Goal: Navigation & Orientation: Find specific page/section

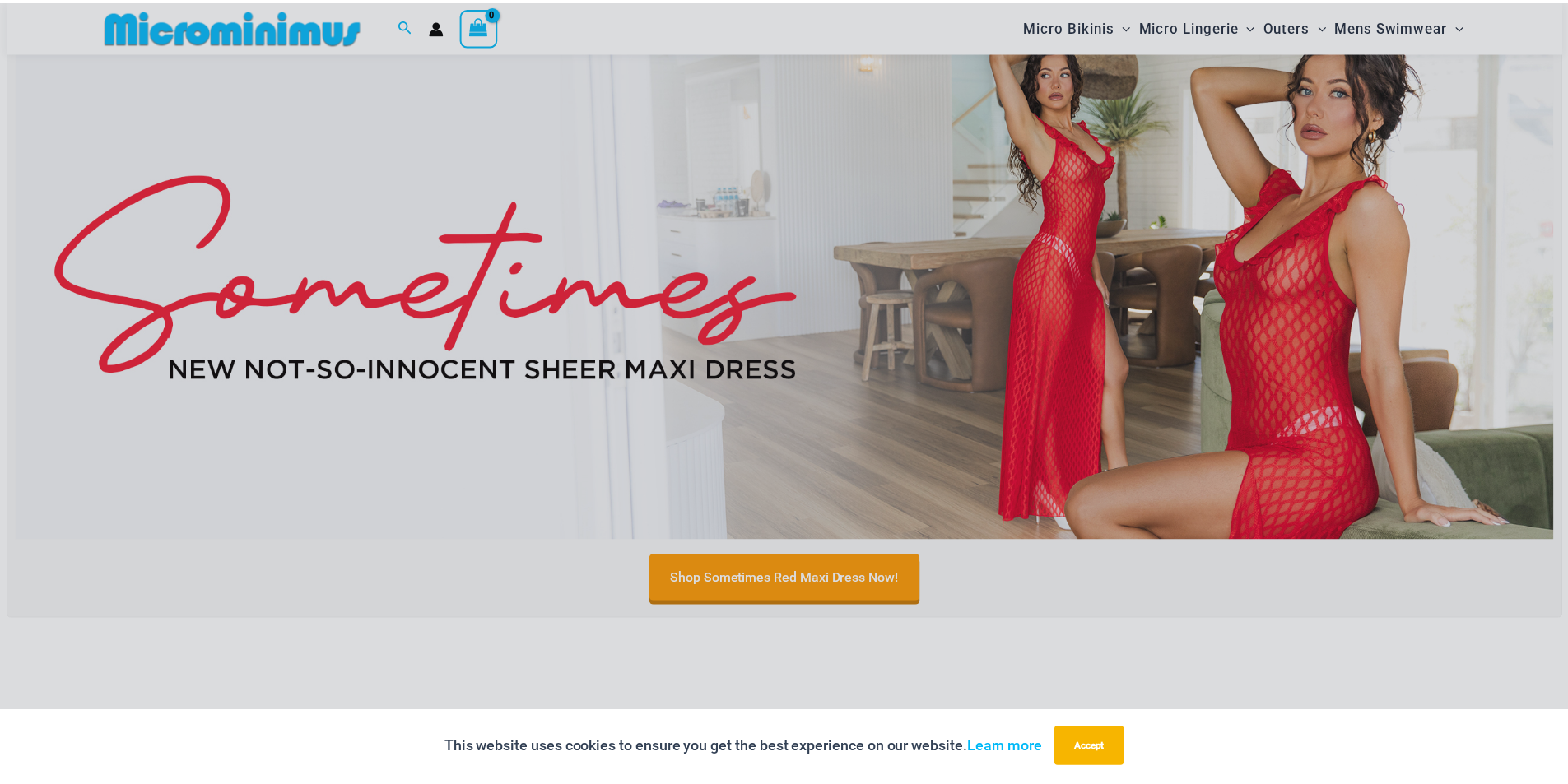
scroll to position [892, 0]
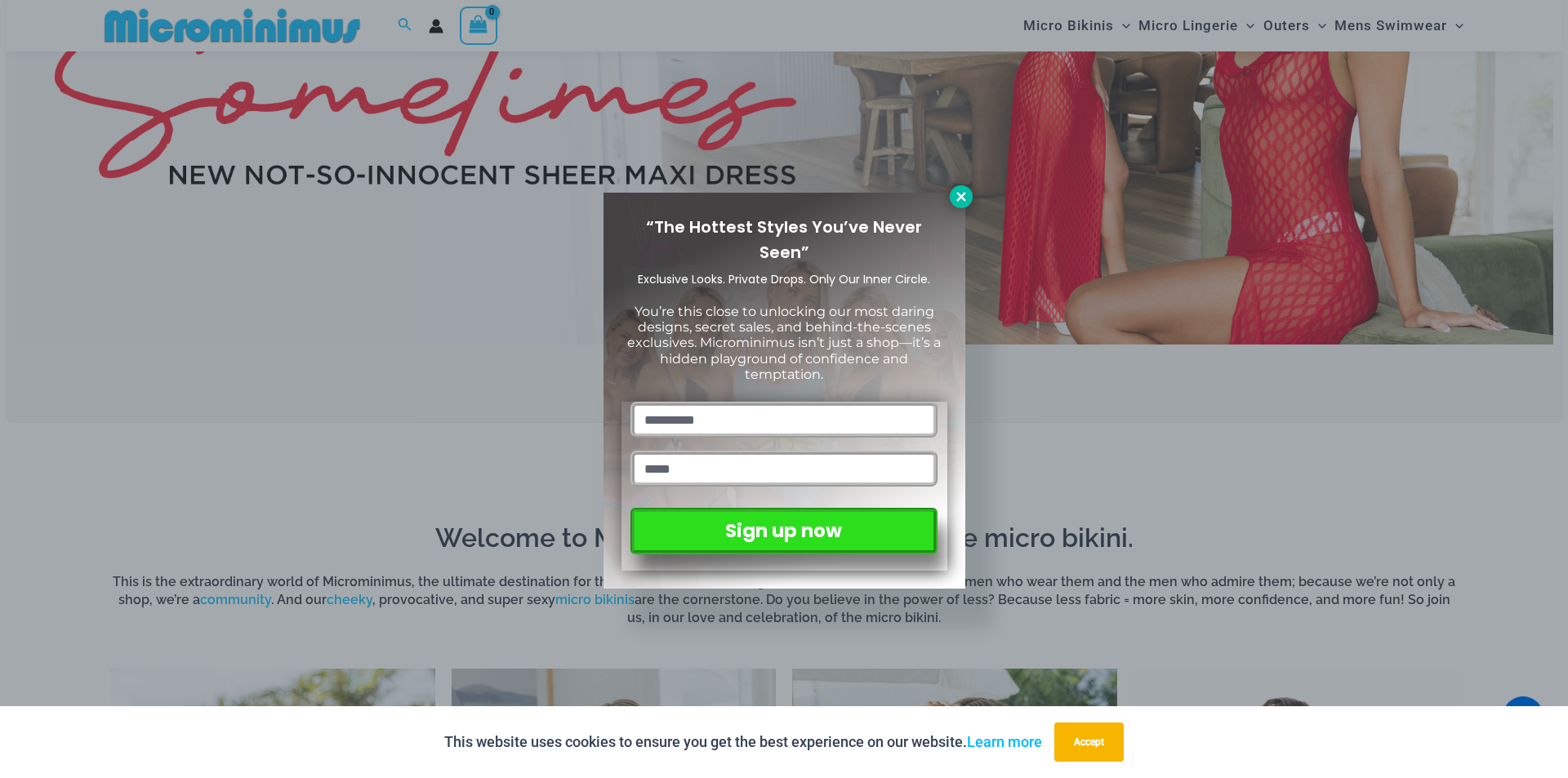
click at [964, 199] on icon at bounding box center [961, 196] width 9 height 9
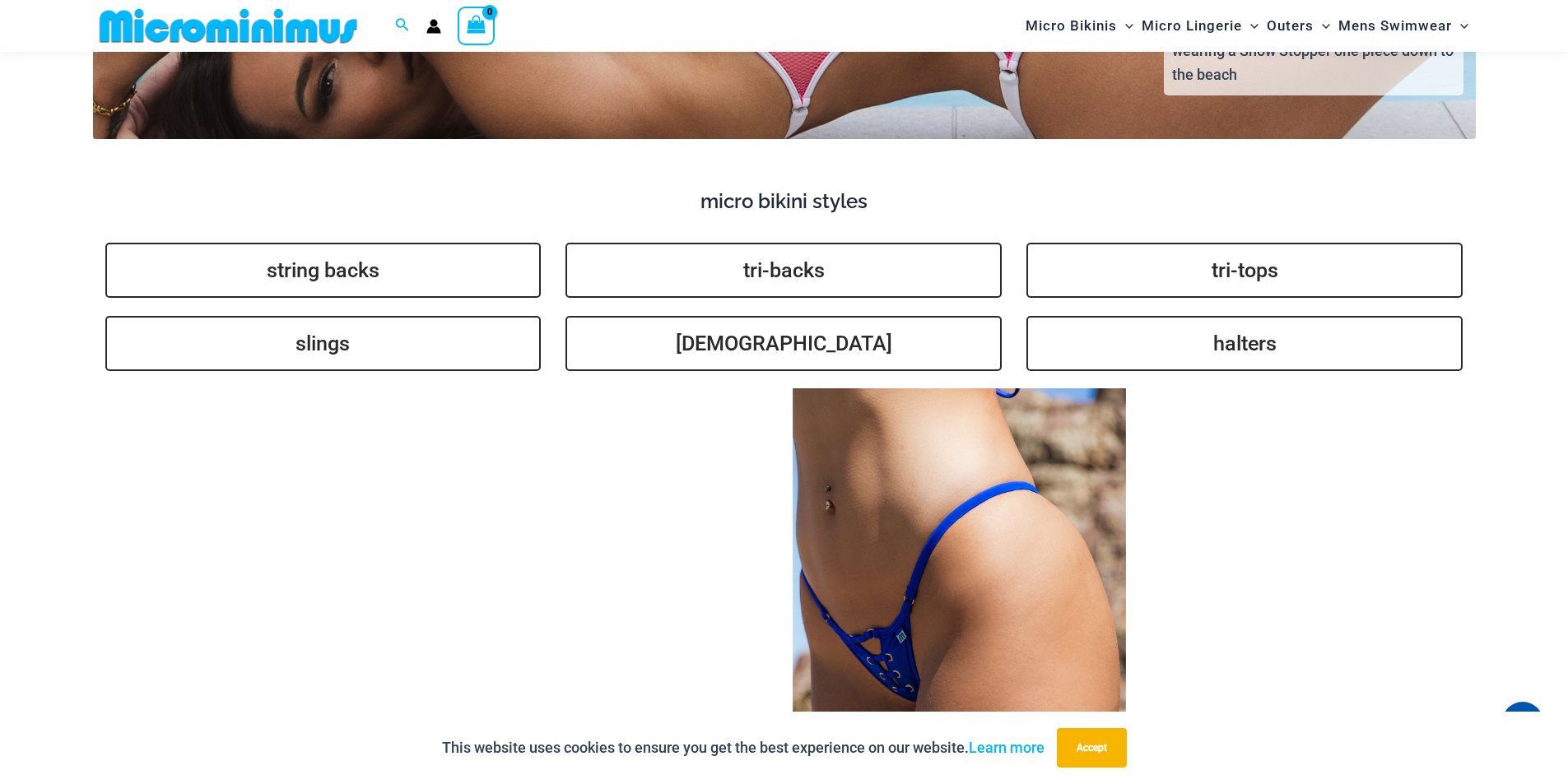
scroll to position [4020, 0]
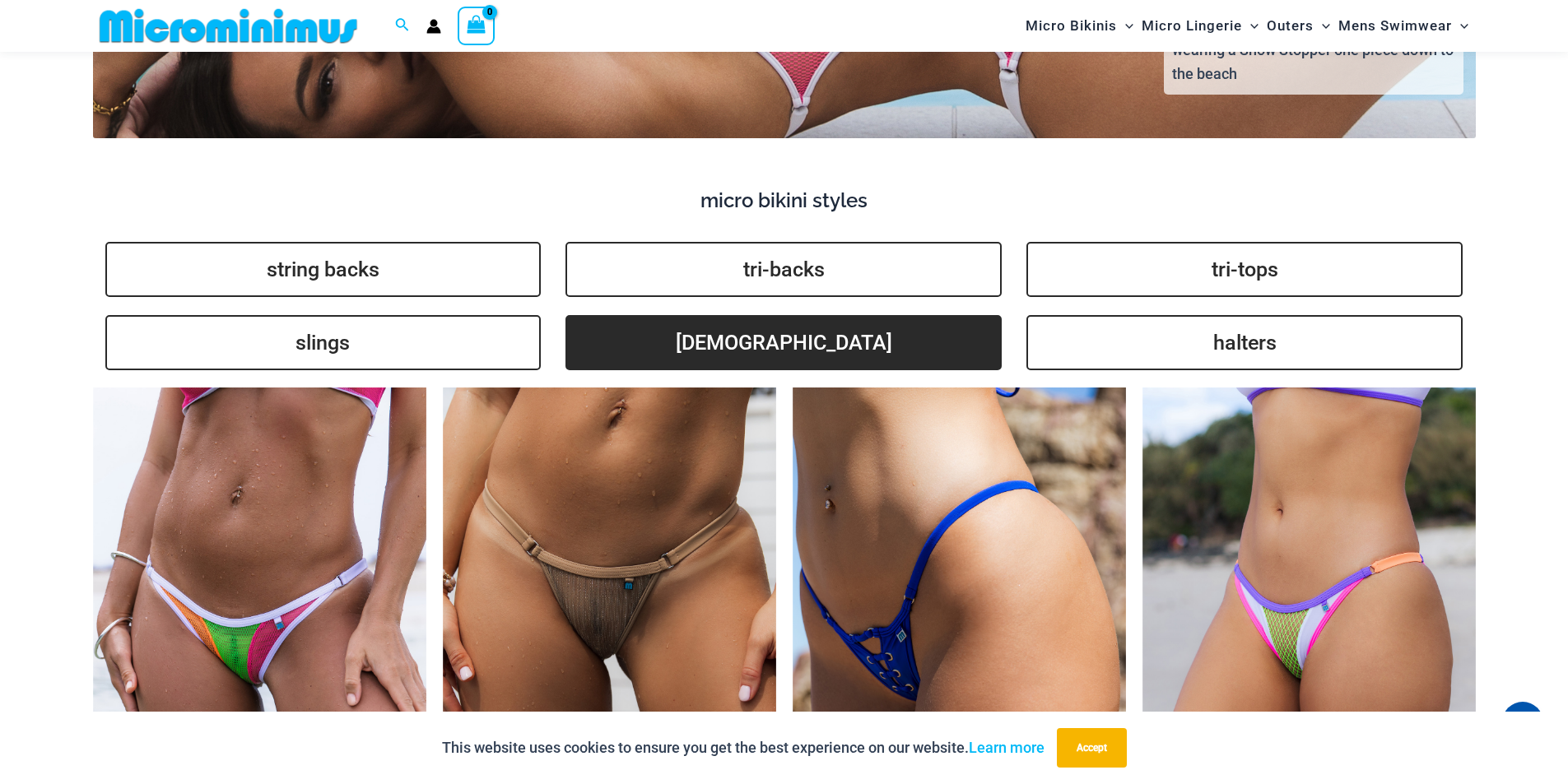
click at [769, 321] on link "brazilians" at bounding box center [783, 342] width 436 height 55
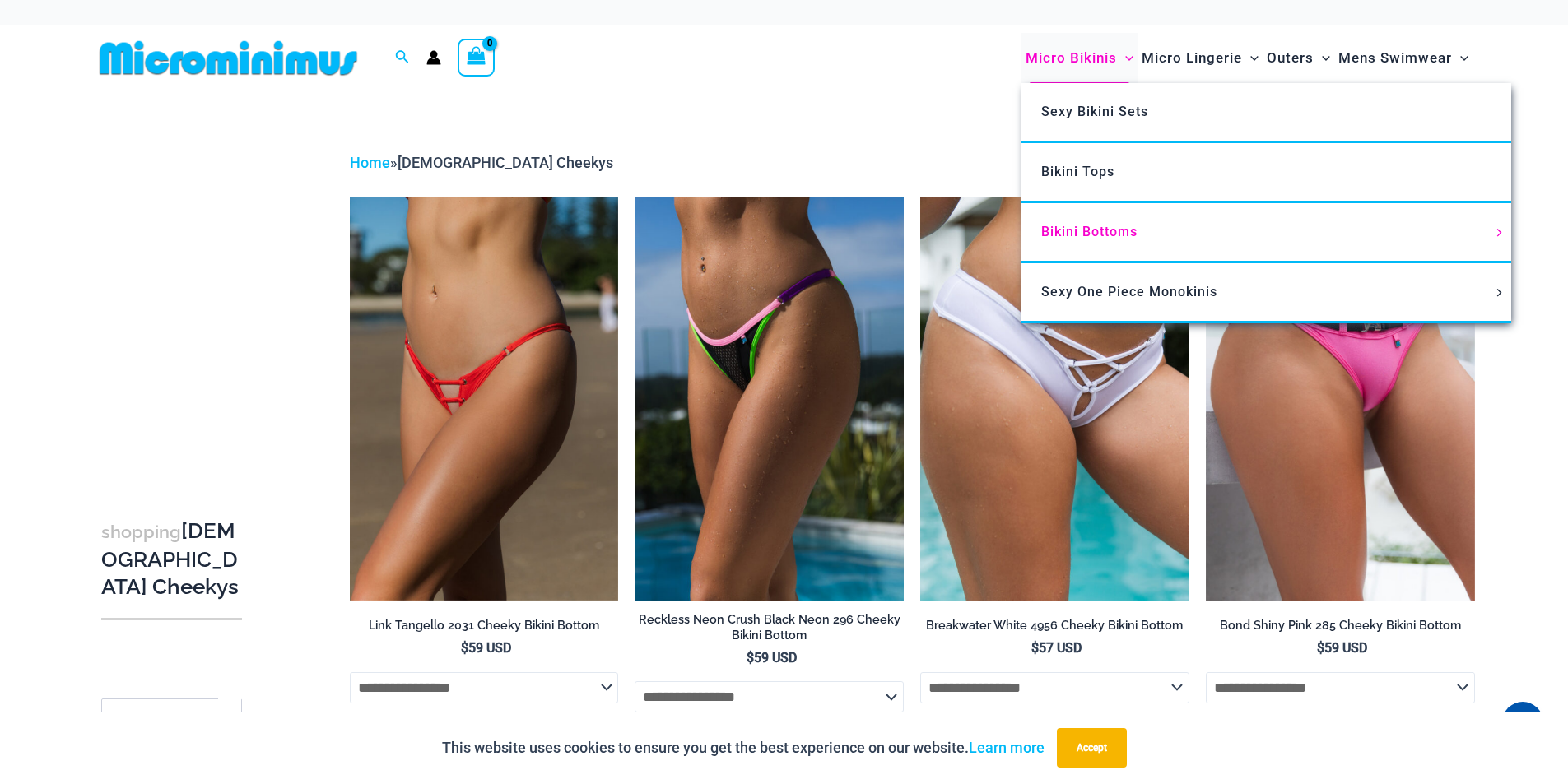
click at [1085, 62] on span "Micro Bikinis" at bounding box center [1071, 58] width 91 height 42
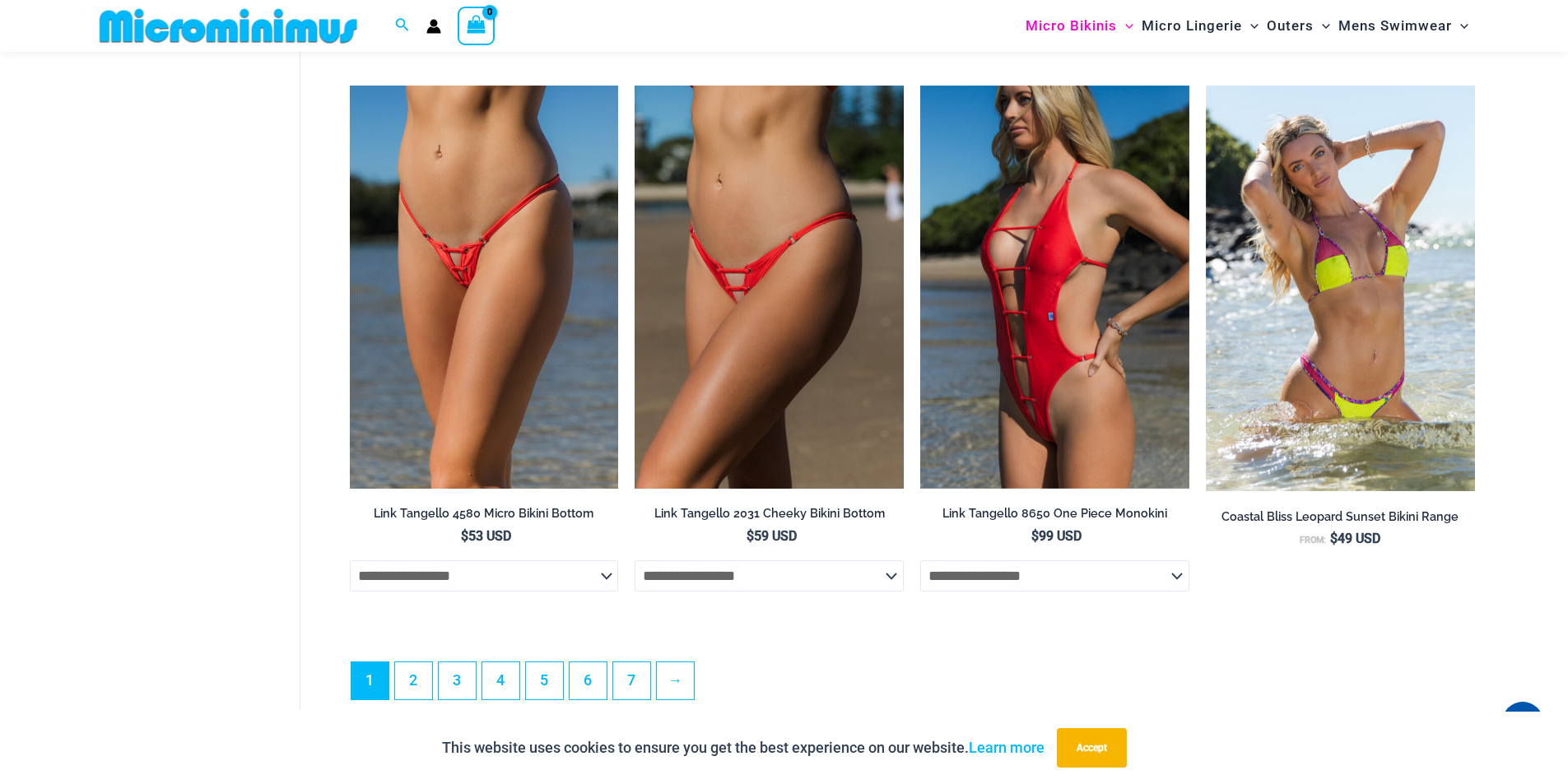
scroll to position [4679, 0]
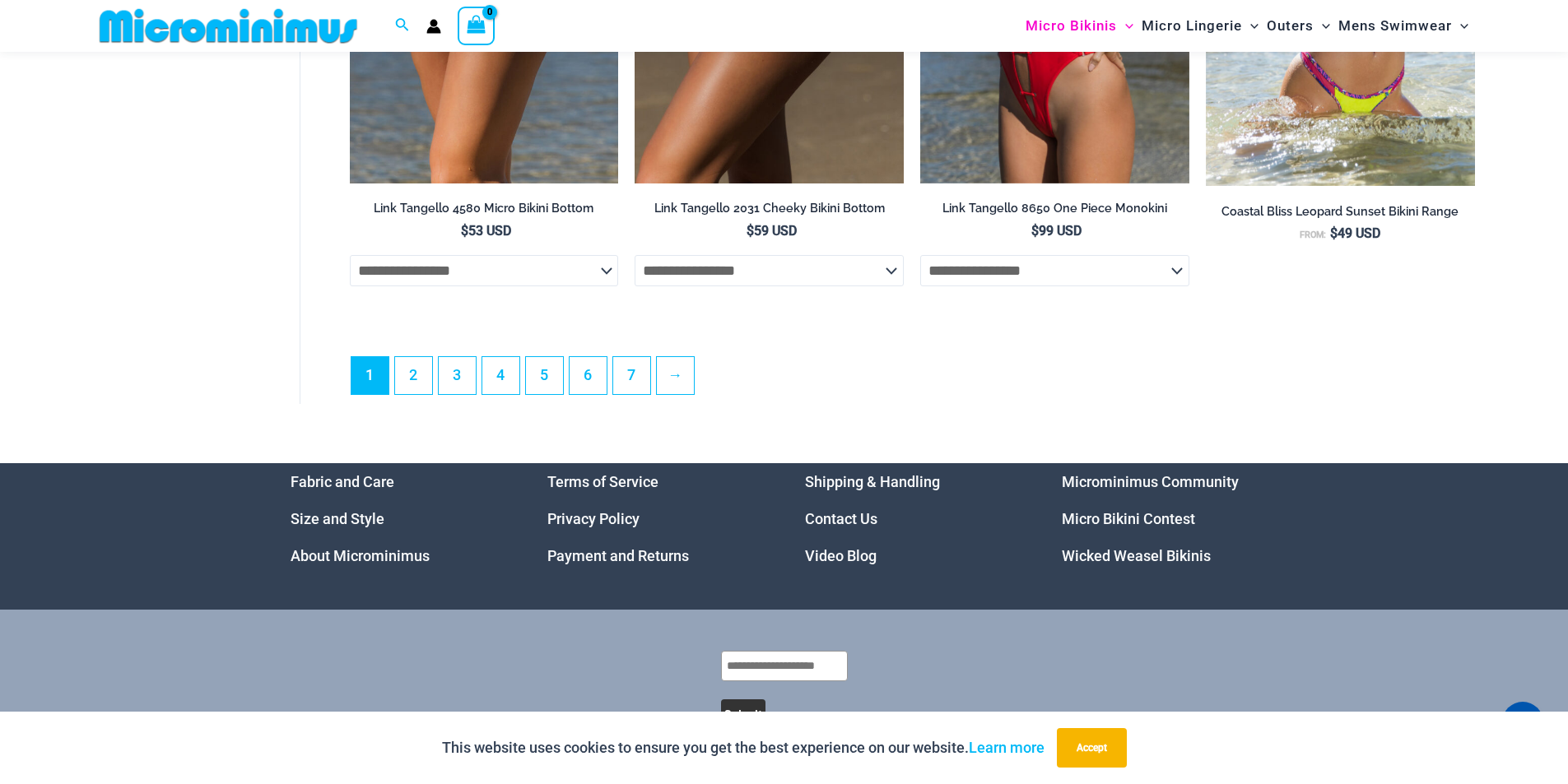
click at [388, 394] on span "1" at bounding box center [370, 375] width 37 height 37
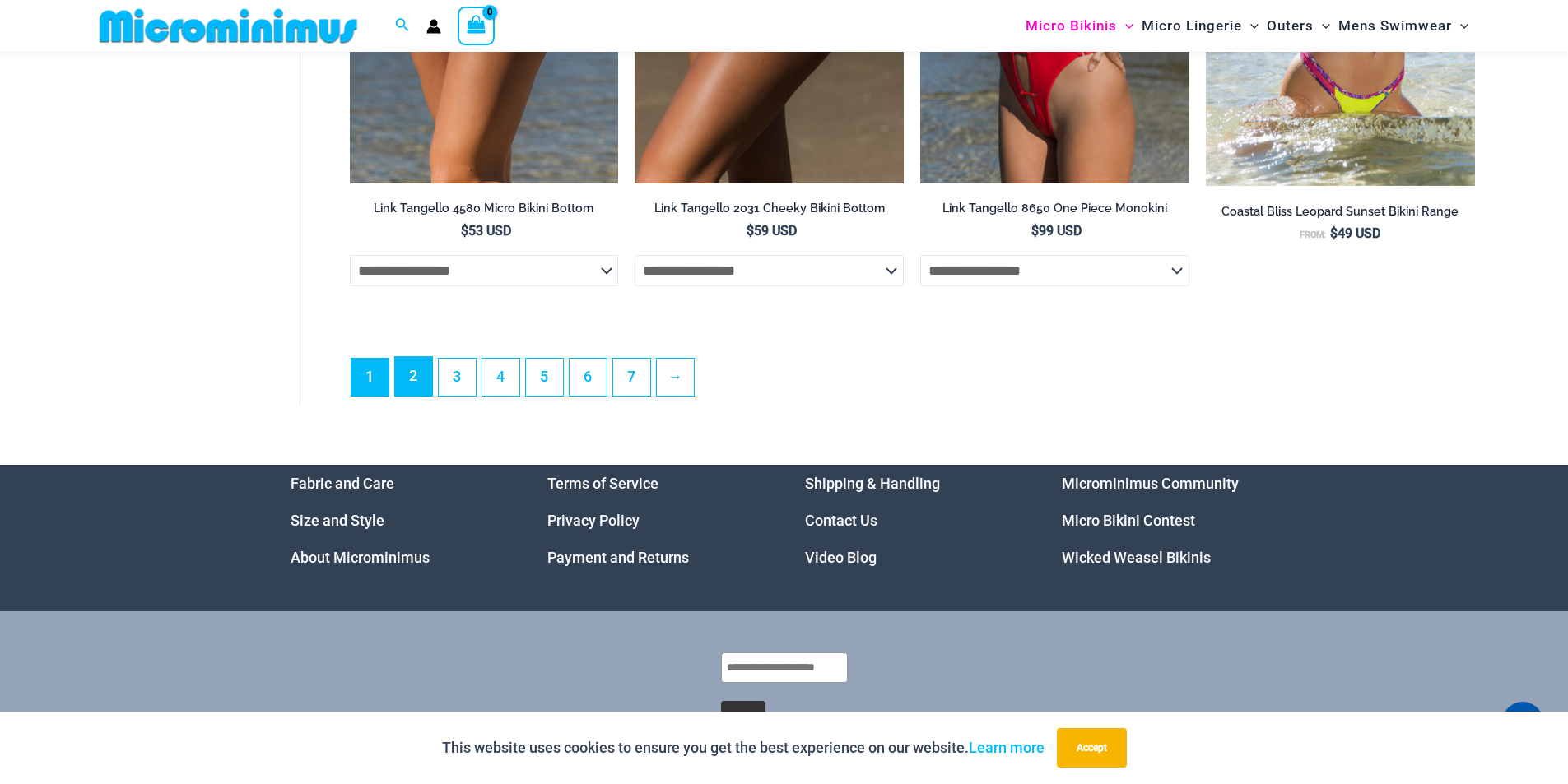
click at [406, 396] on link "2" at bounding box center [414, 375] width 37 height 38
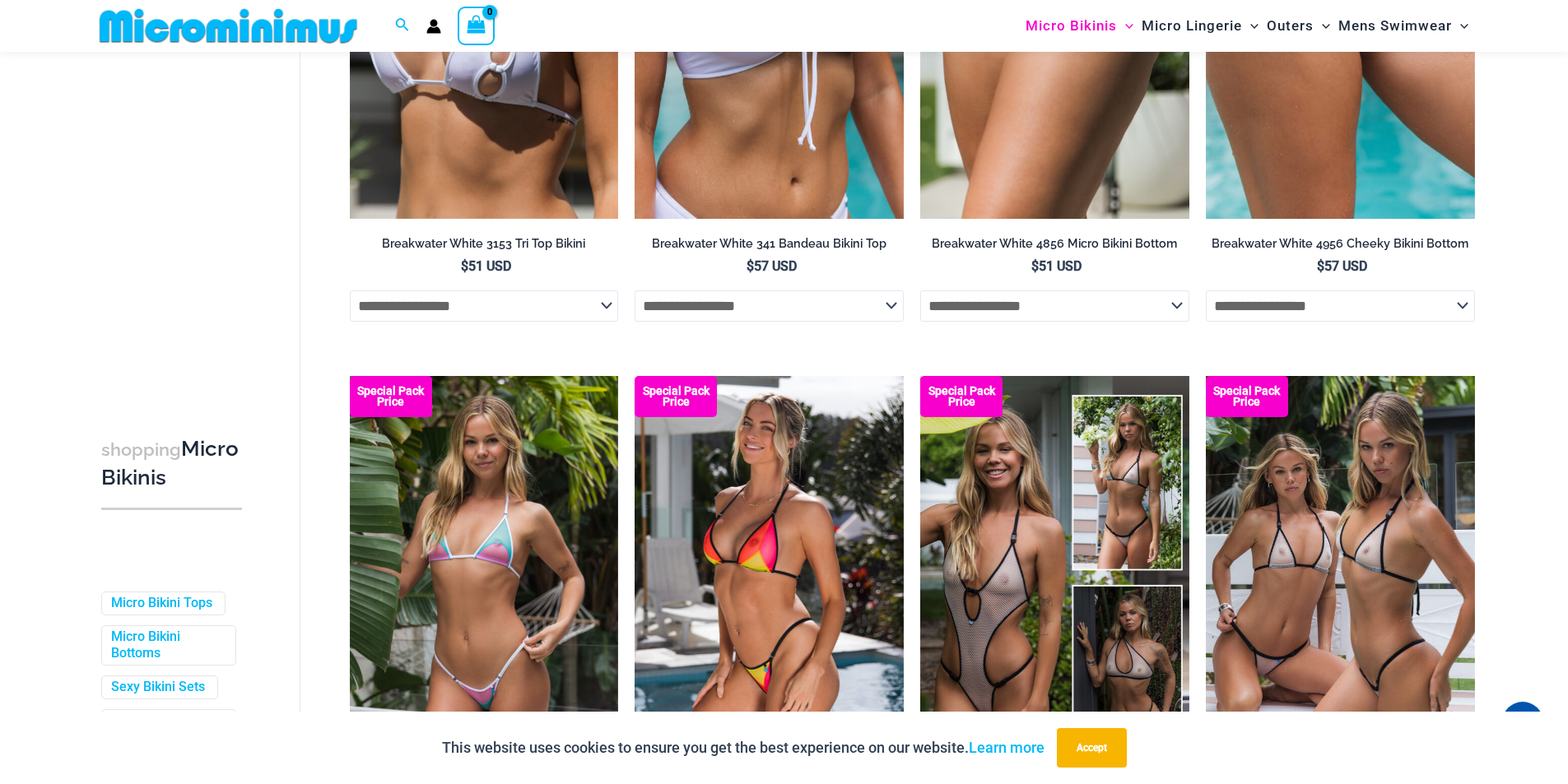
scroll to position [4359, 0]
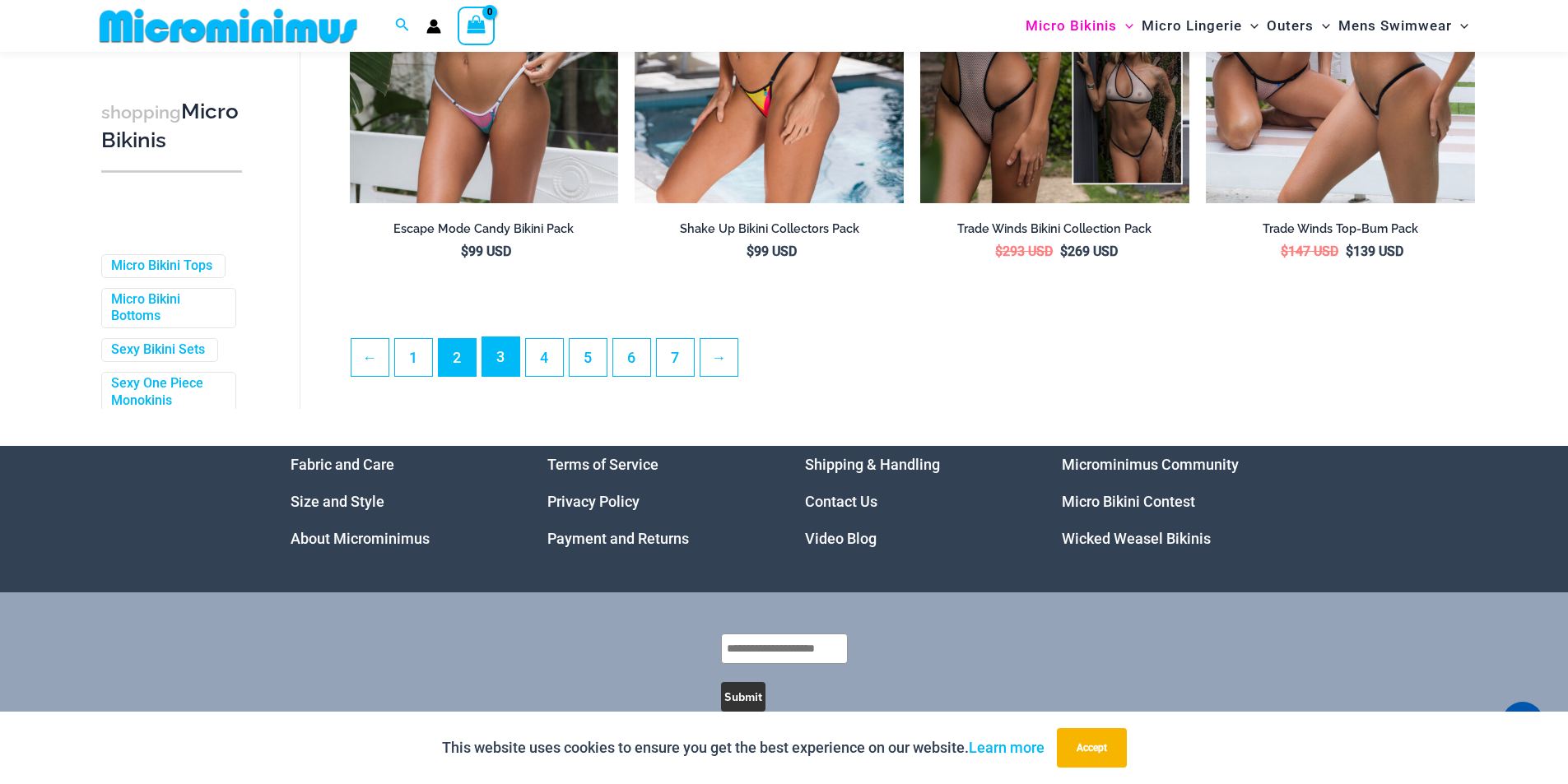
click at [499, 365] on link "3" at bounding box center [501, 356] width 37 height 38
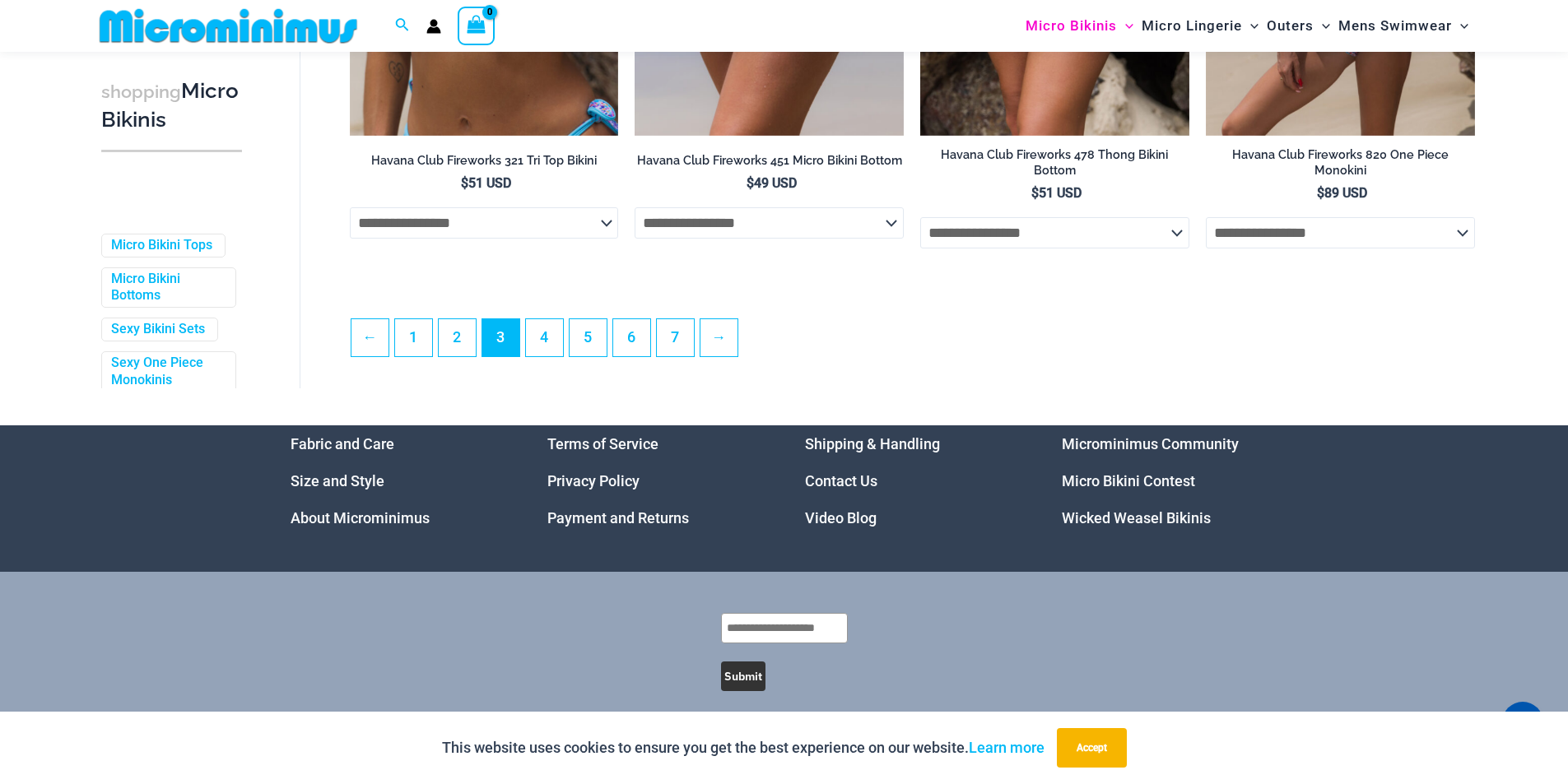
scroll to position [4427, 0]
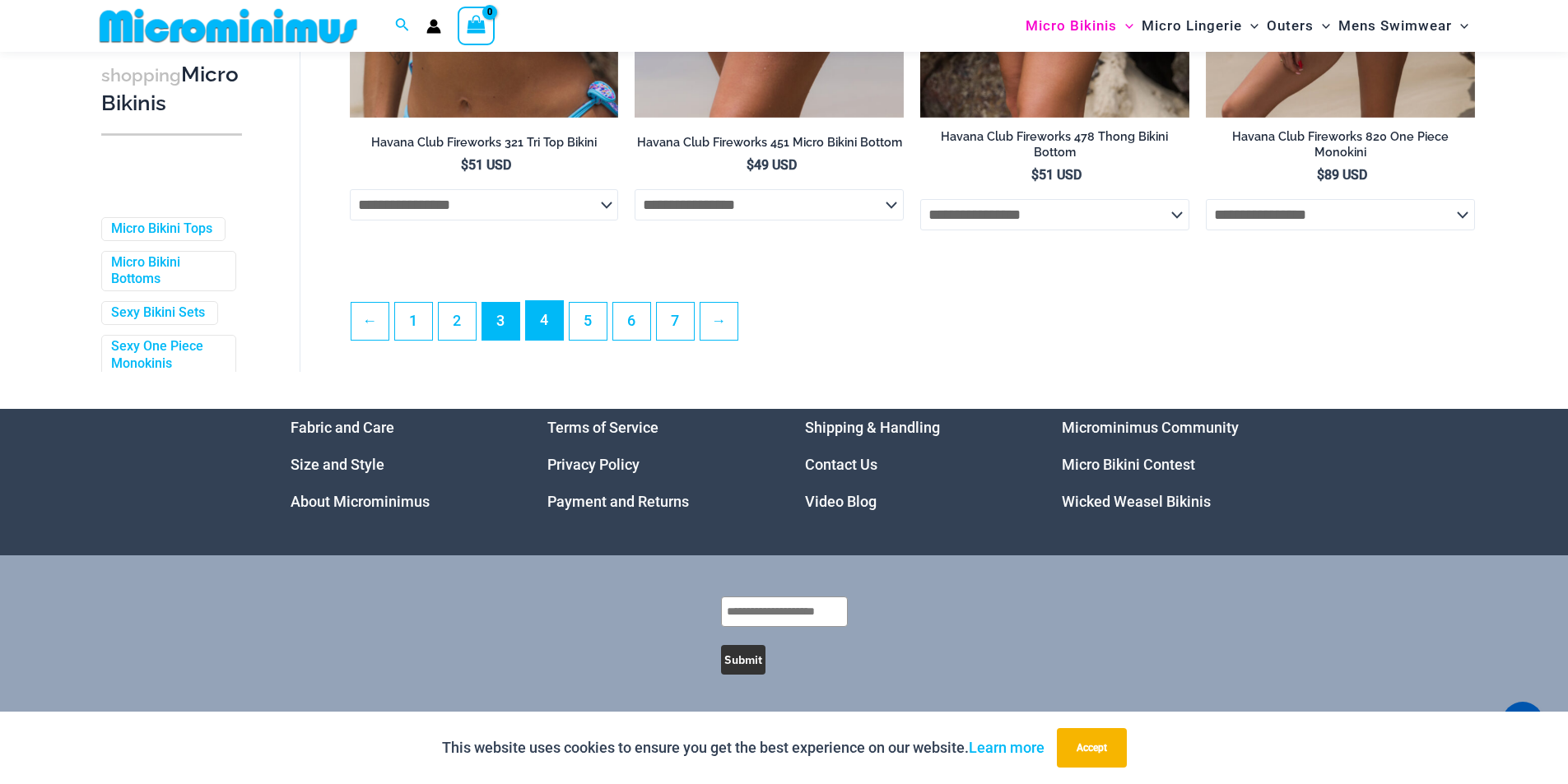
click at [552, 314] on link "4" at bounding box center [545, 320] width 37 height 38
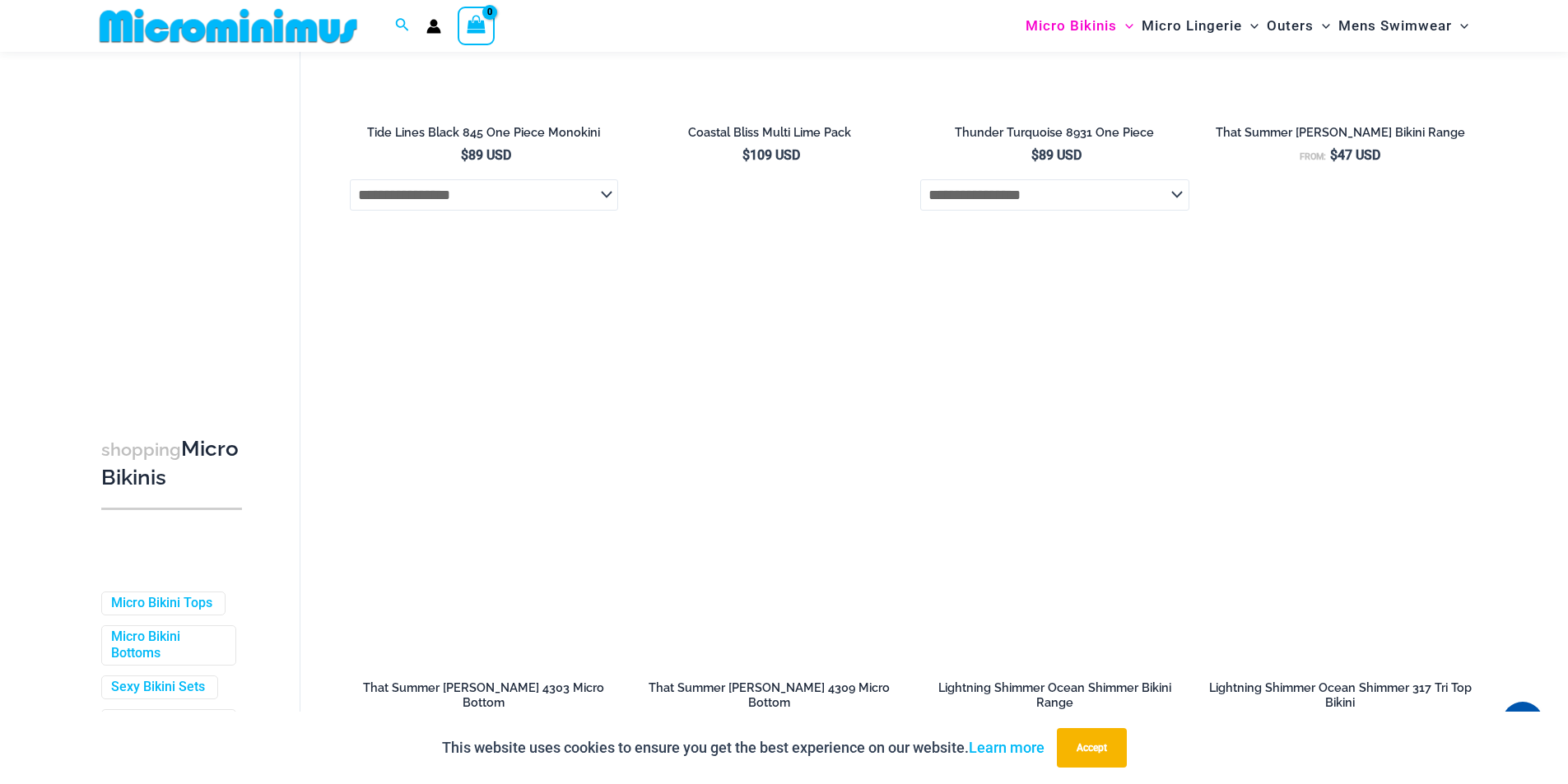
scroll to position [4359, 0]
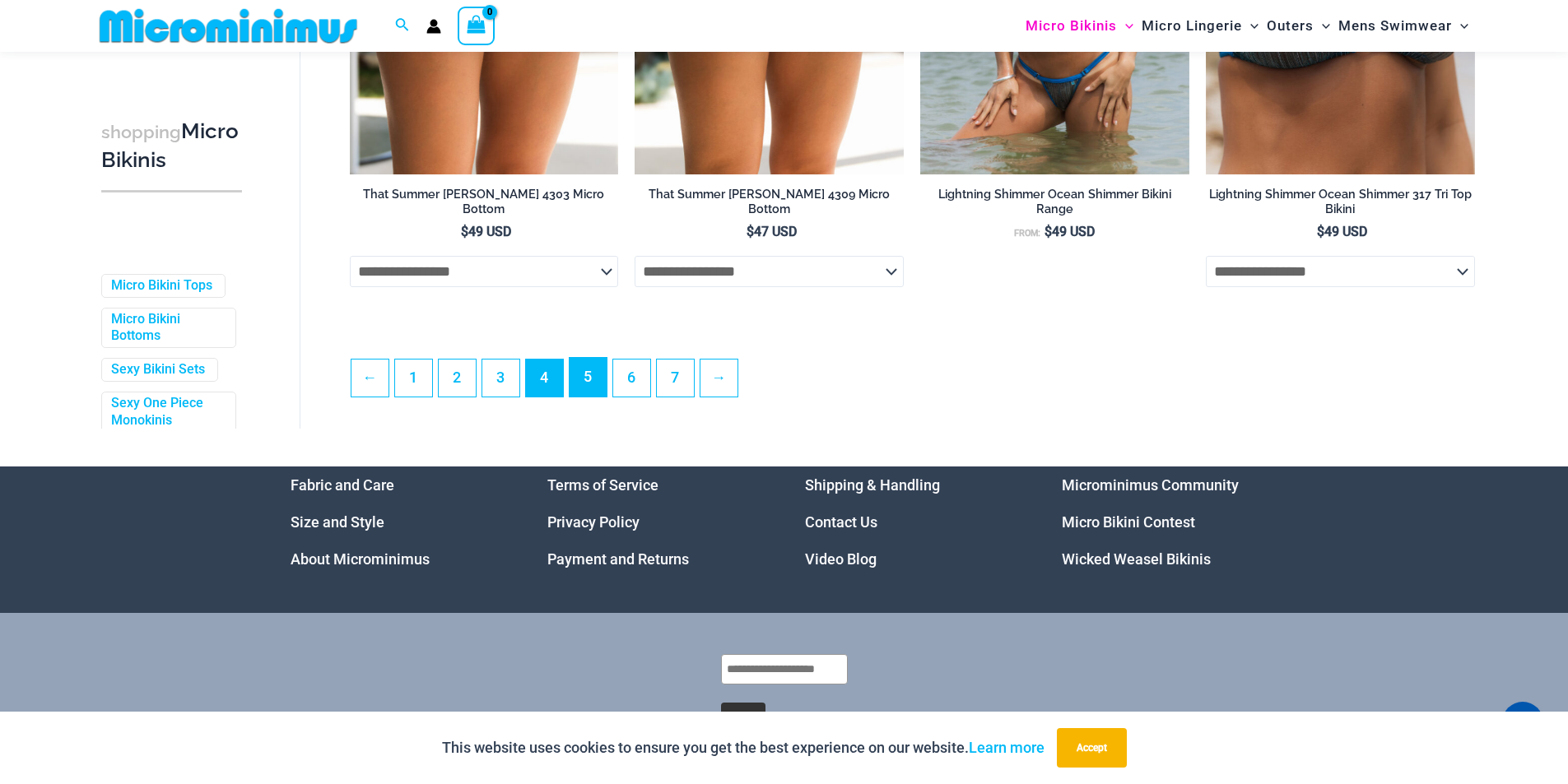
click at [583, 397] on link "5" at bounding box center [589, 376] width 37 height 38
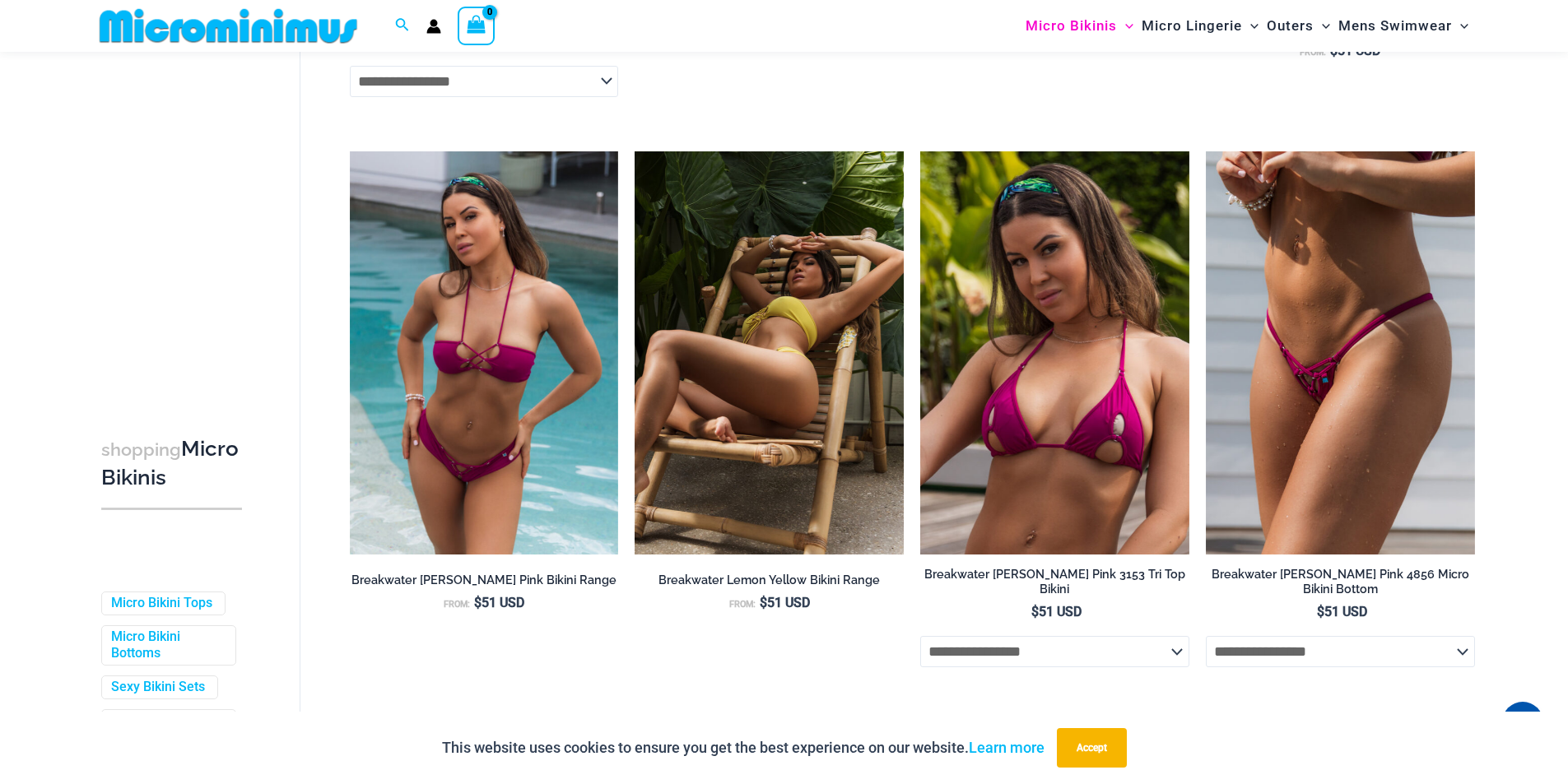
scroll to position [3360, 0]
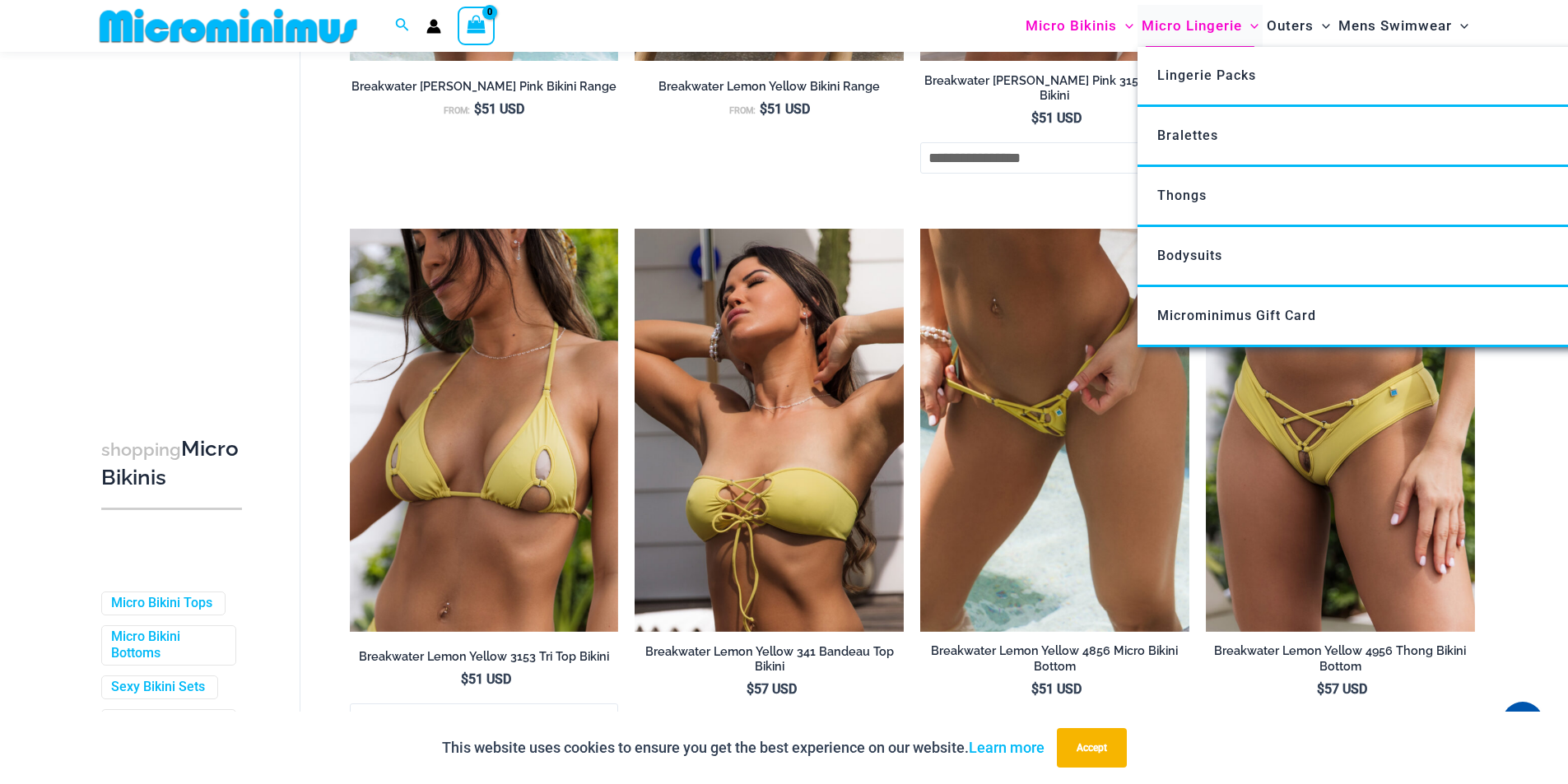
click at [1230, 31] on span "Micro Lingerie" at bounding box center [1192, 26] width 101 height 42
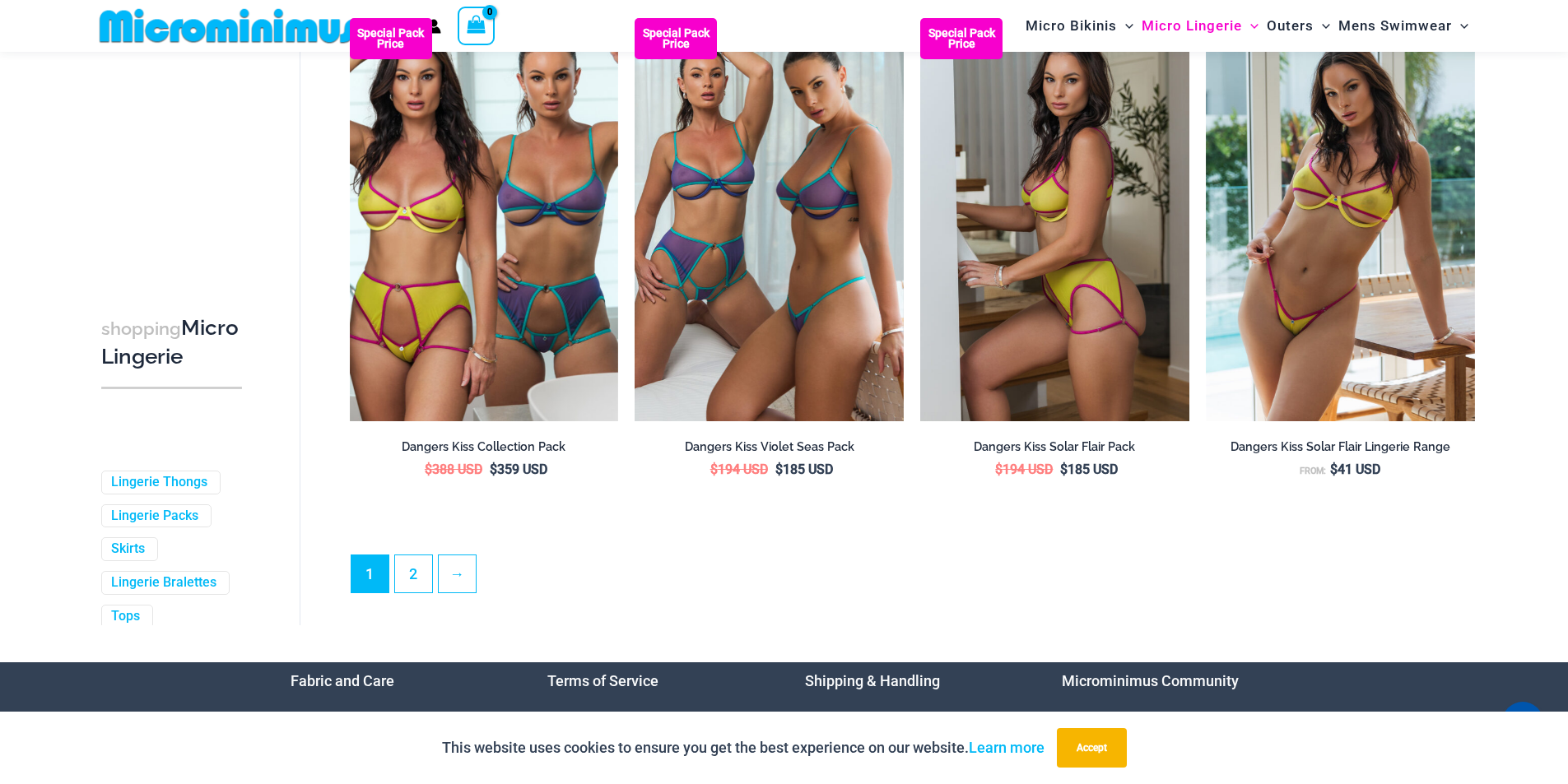
scroll to position [4438, 0]
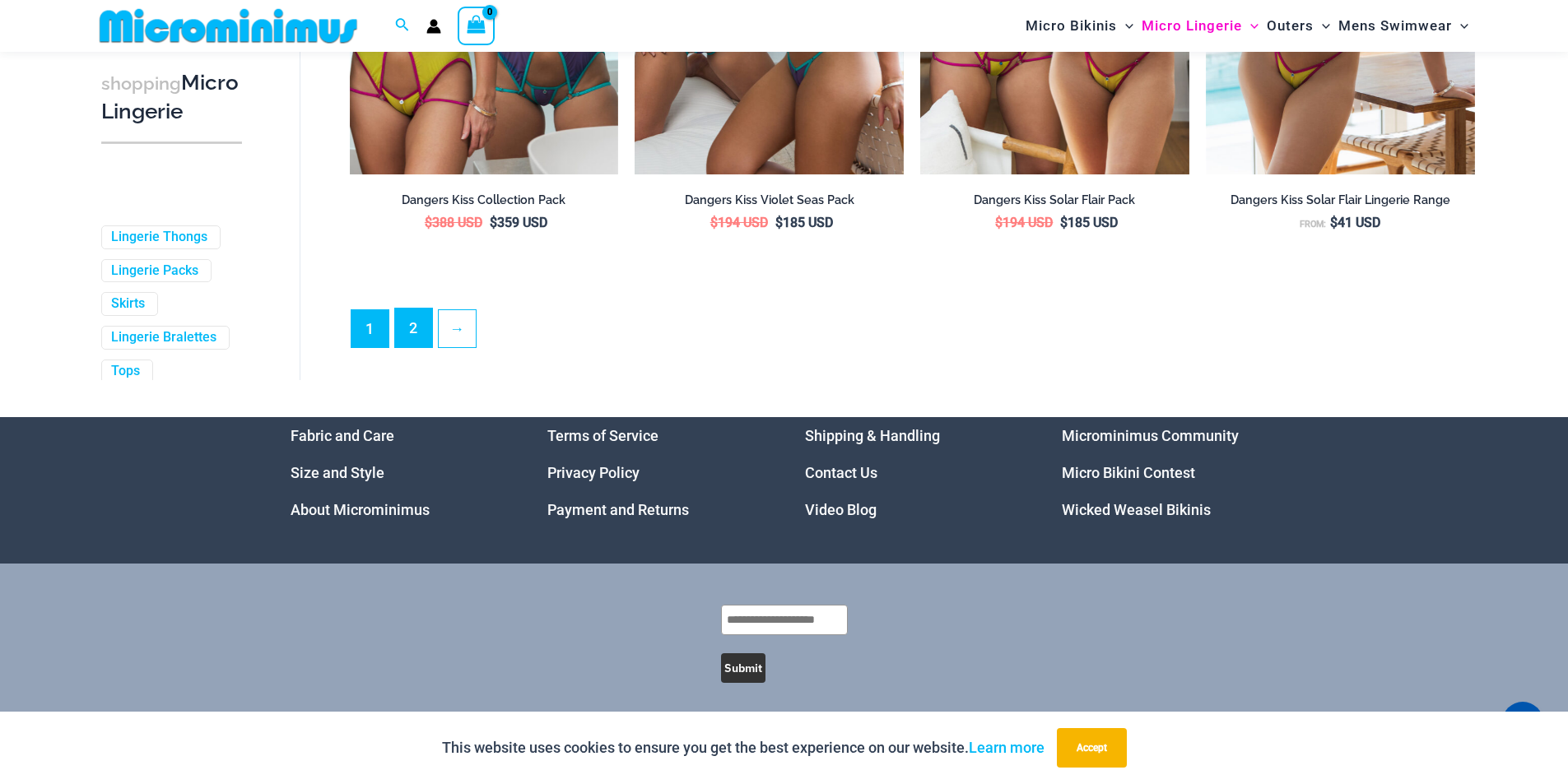
click at [407, 343] on link "2" at bounding box center [414, 327] width 37 height 38
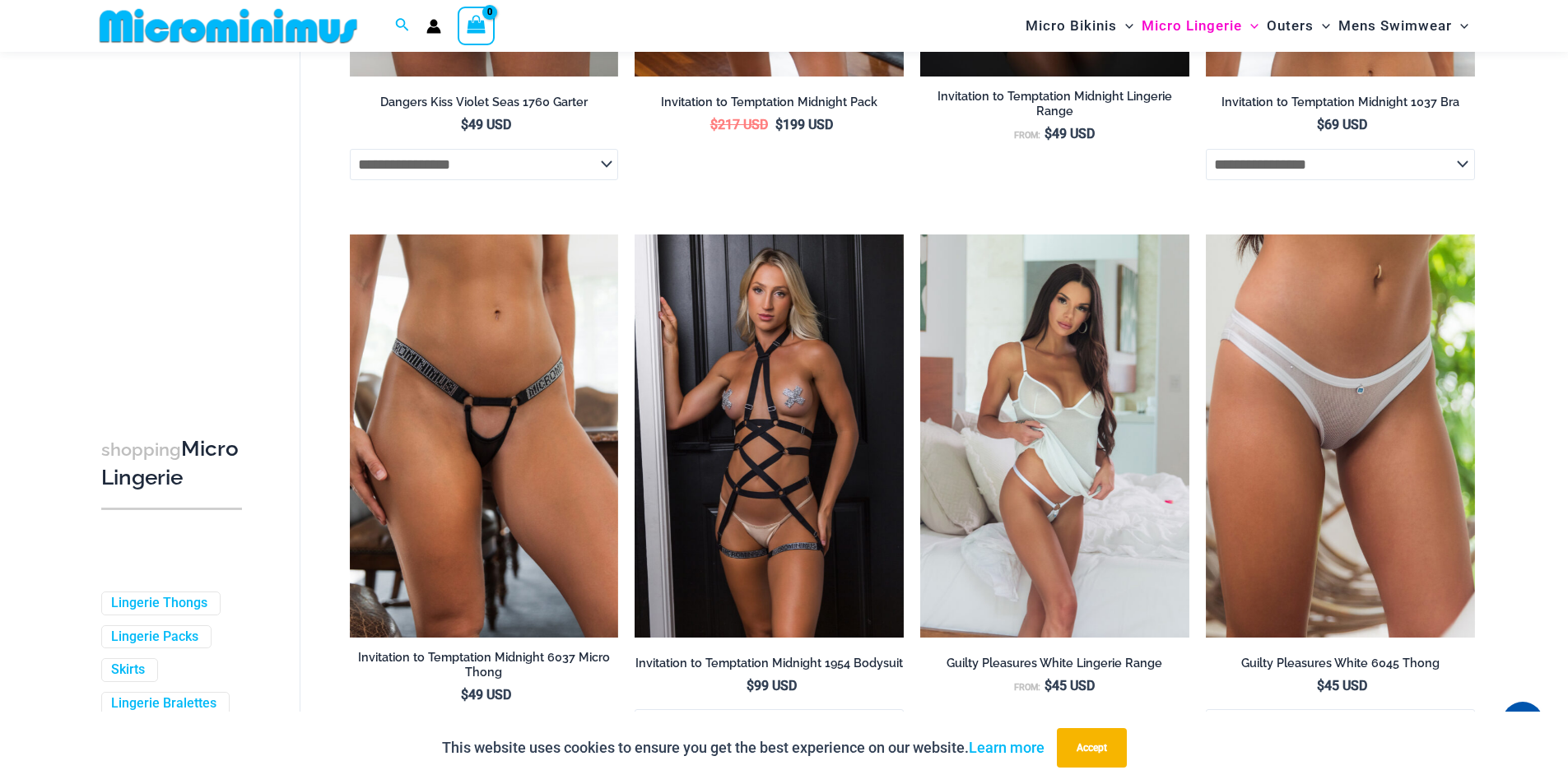
scroll to position [2125, 0]
